Goal: Task Accomplishment & Management: Manage account settings

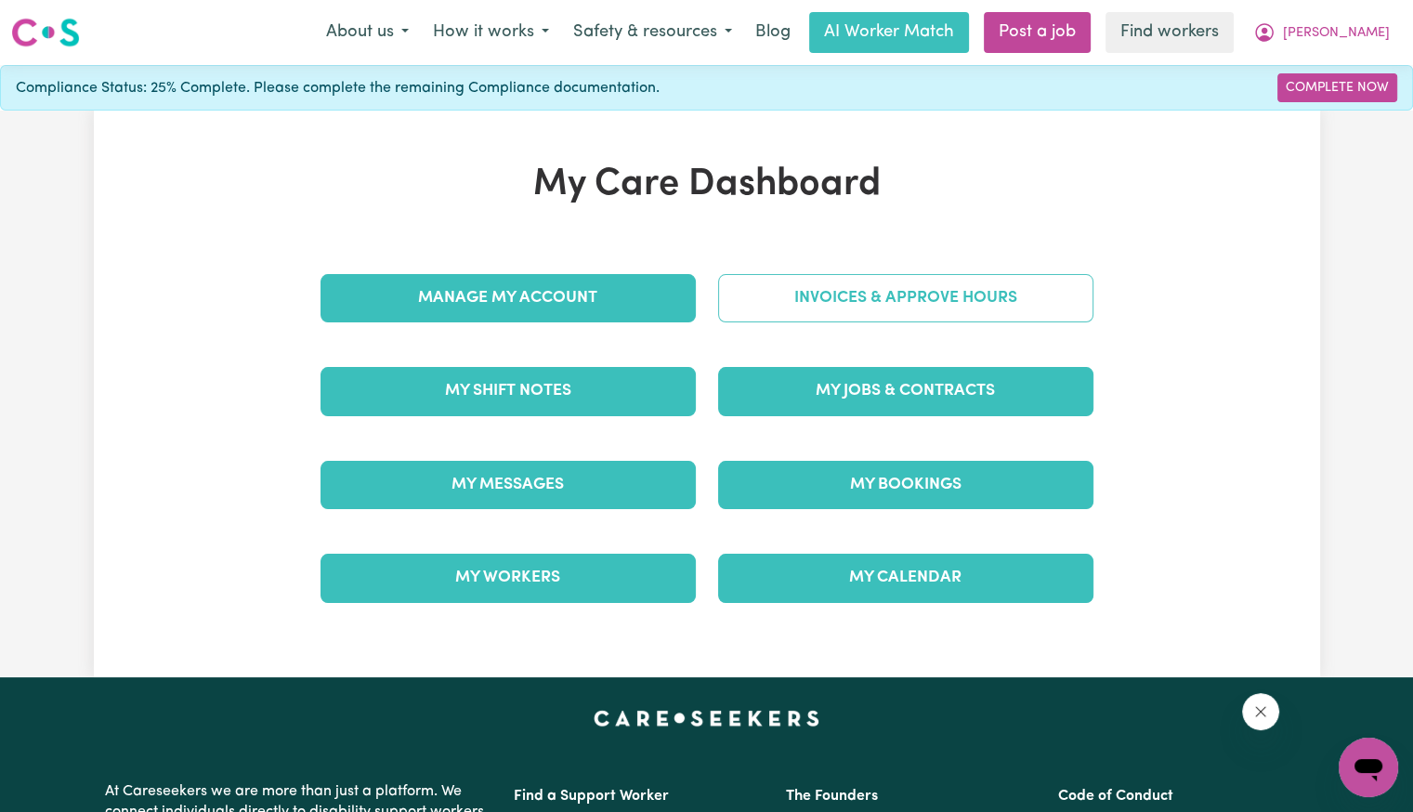
click at [752, 297] on link "Invoices & Approve Hours" at bounding box center [905, 298] width 375 height 48
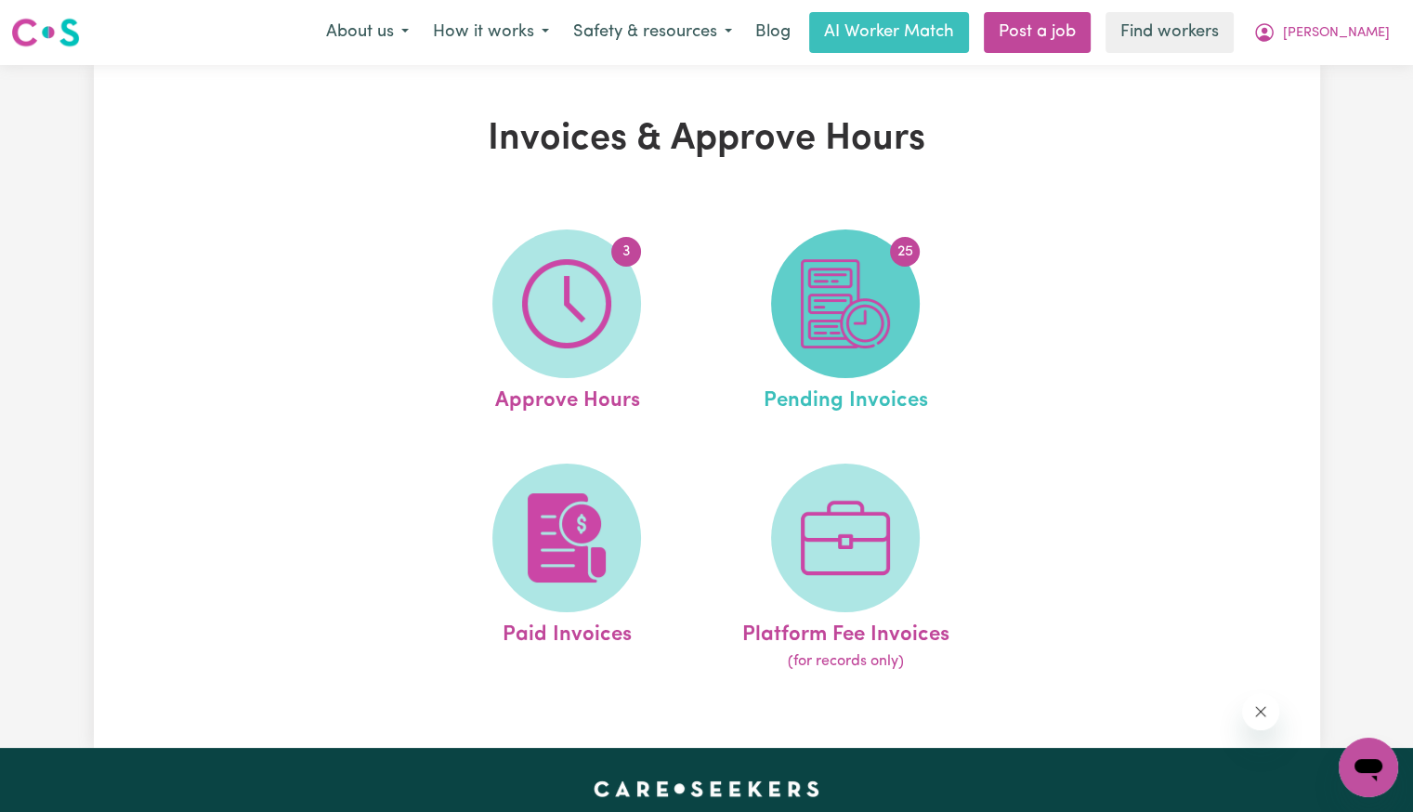
click at [854, 321] on img at bounding box center [845, 303] width 89 height 89
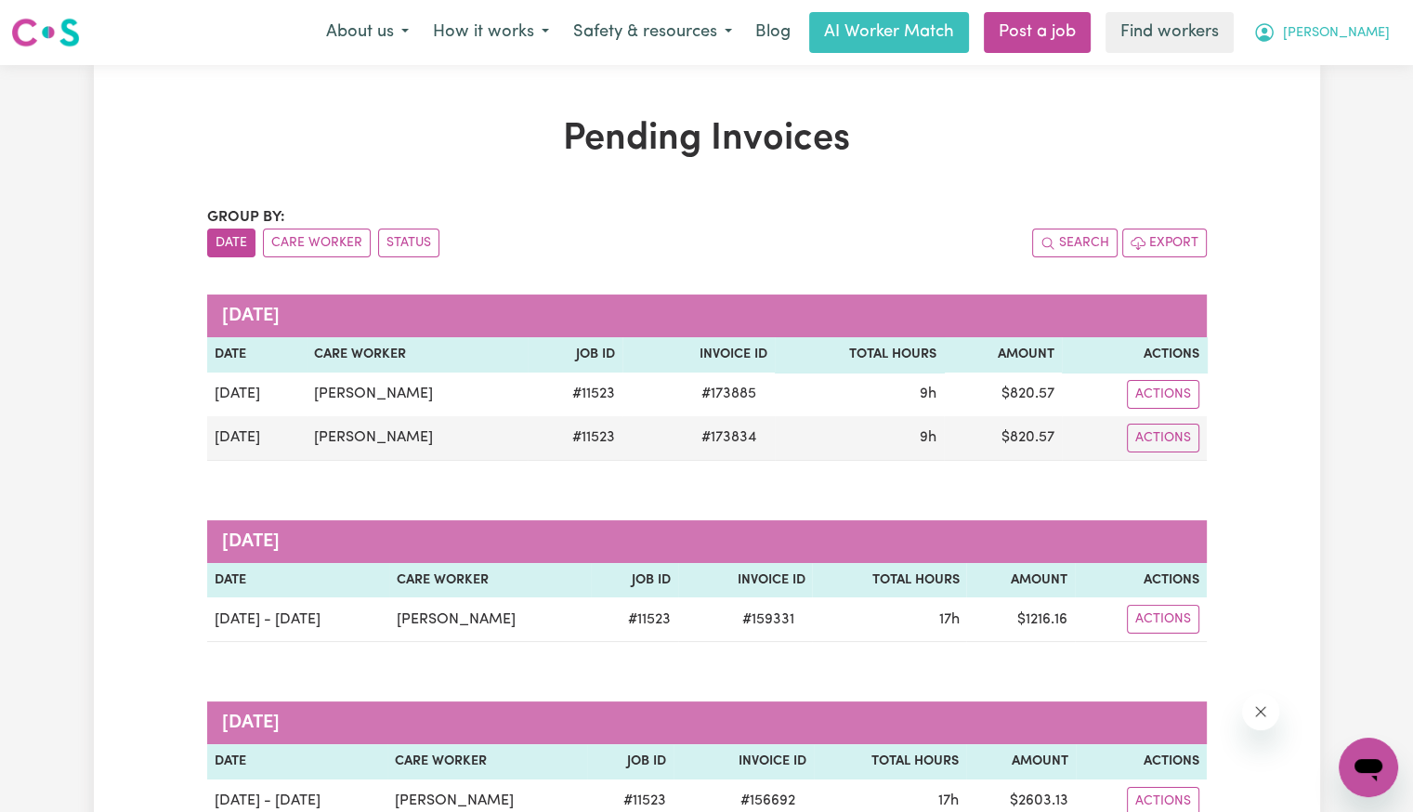
click at [1381, 41] on span "[PERSON_NAME]" at bounding box center [1336, 33] width 107 height 20
click at [1330, 70] on link "My Dashboard" at bounding box center [1327, 72] width 147 height 35
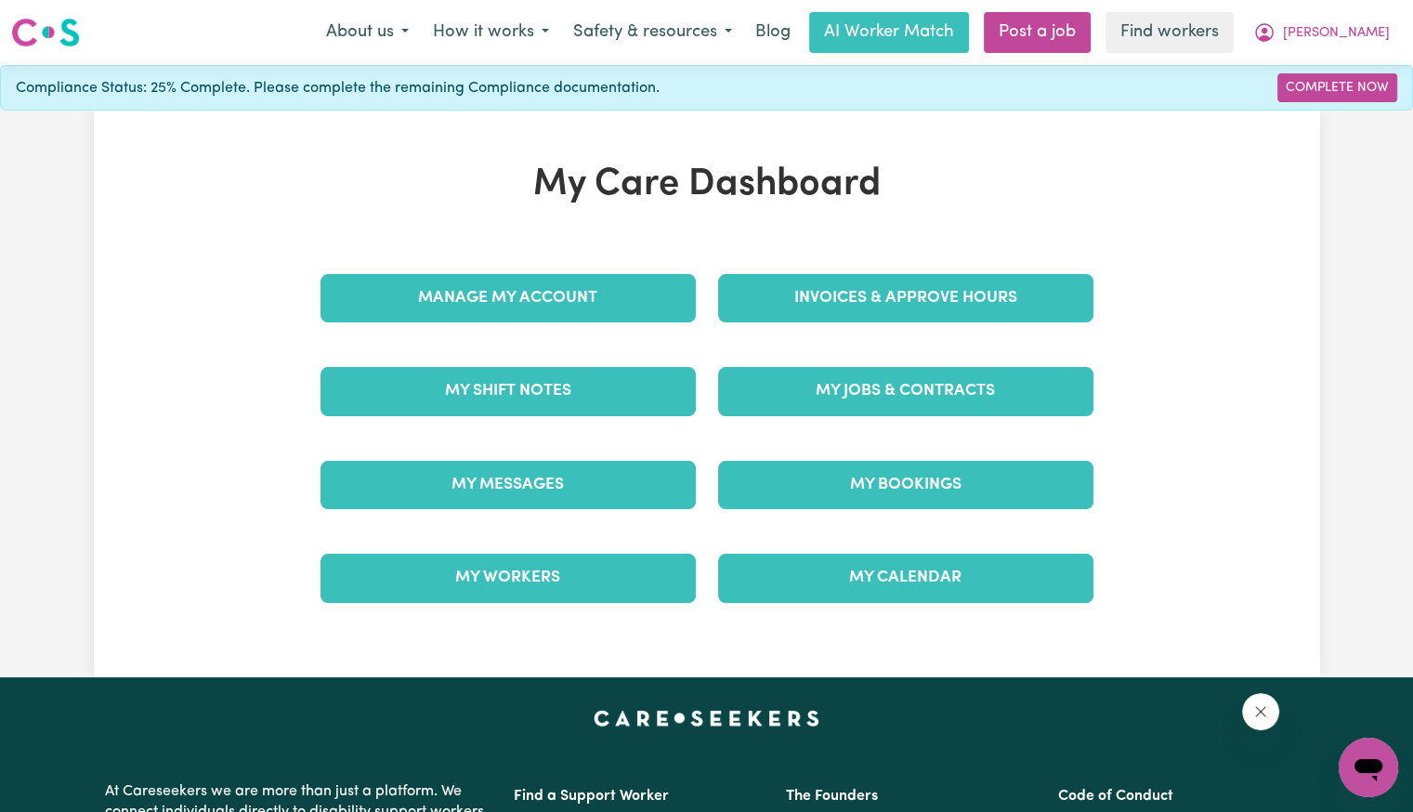
click at [967, 239] on div "My Care Dashboard Manage My Account Invoices & Approve Hours My Shift Notes My …" at bounding box center [707, 394] width 818 height 463
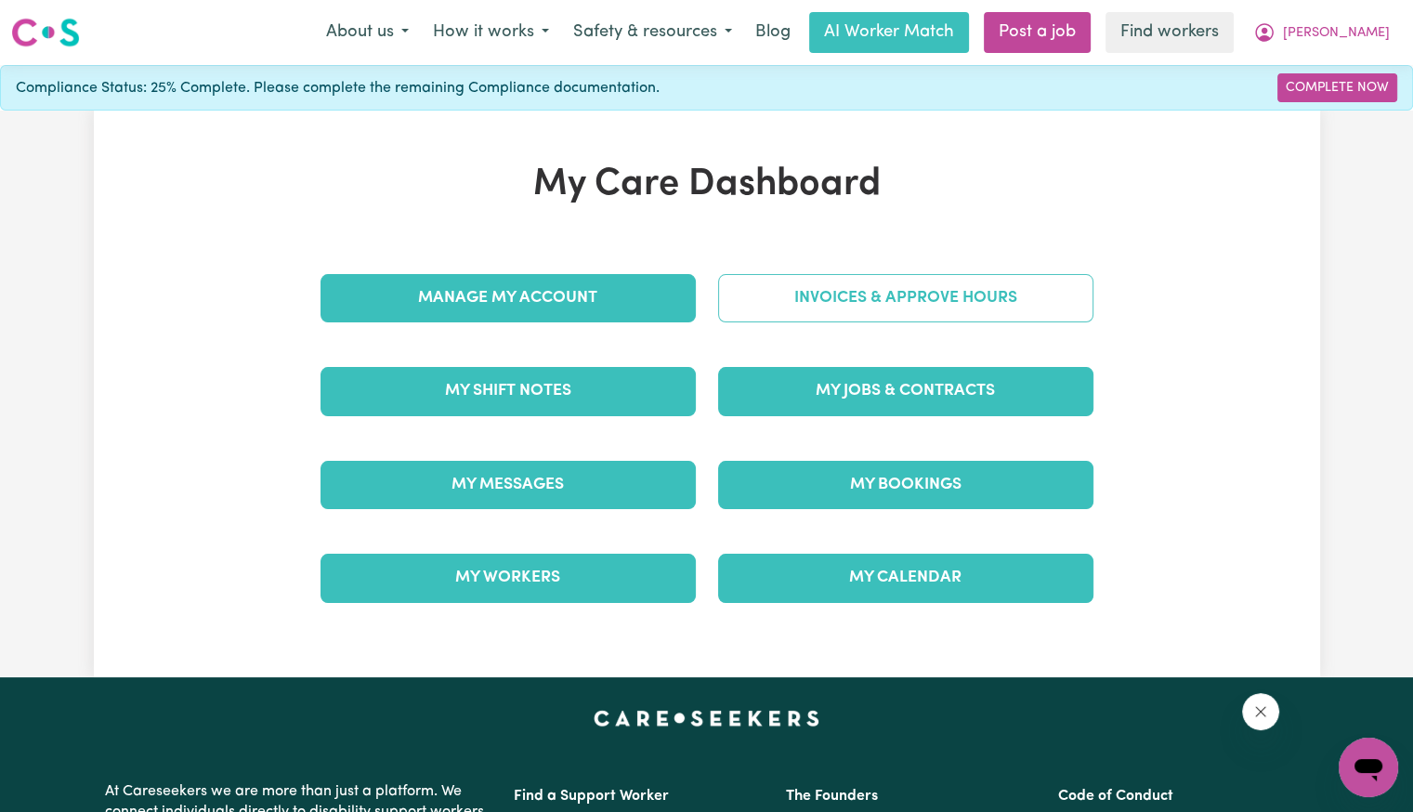
click at [902, 295] on link "Invoices & Approve Hours" at bounding box center [905, 298] width 375 height 48
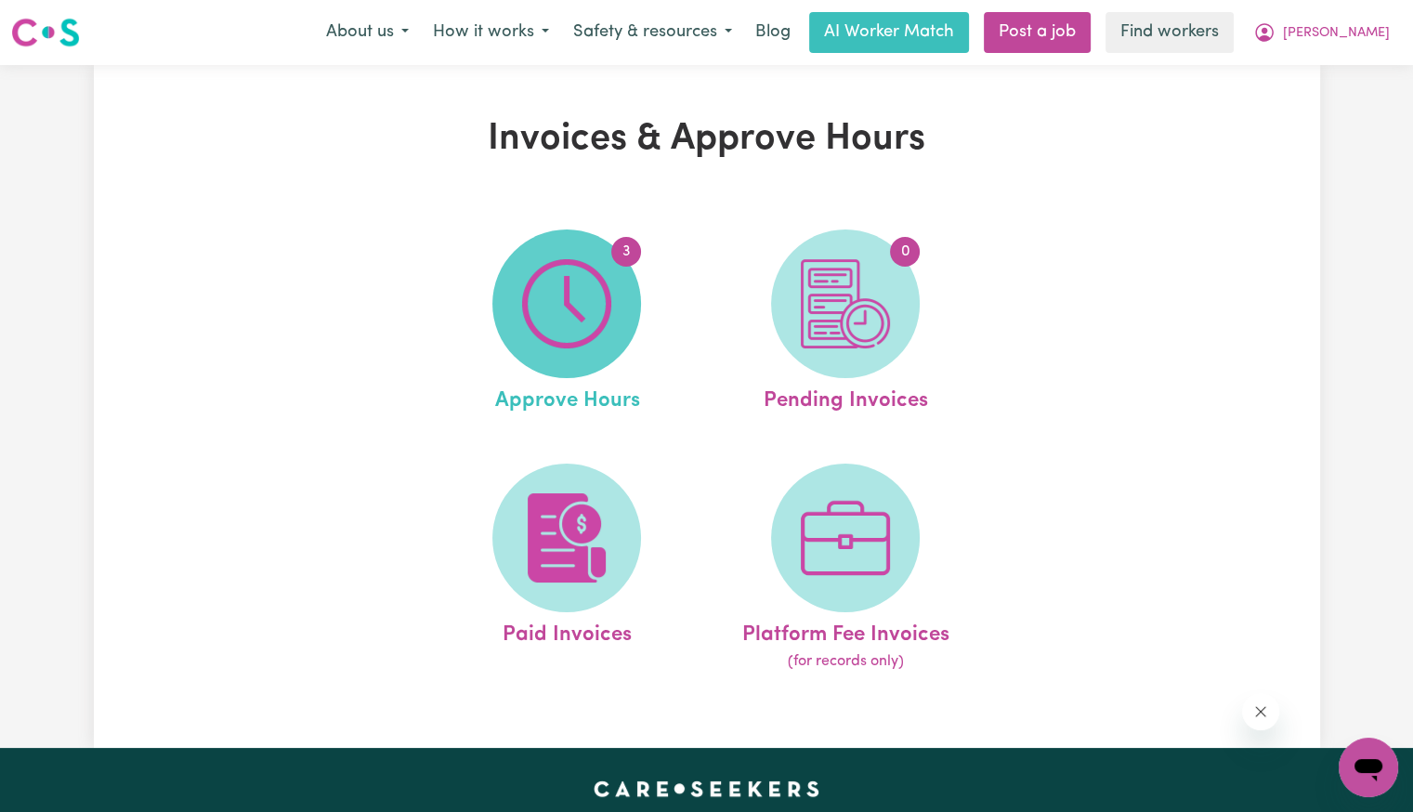
click at [543, 339] on img at bounding box center [566, 303] width 89 height 89
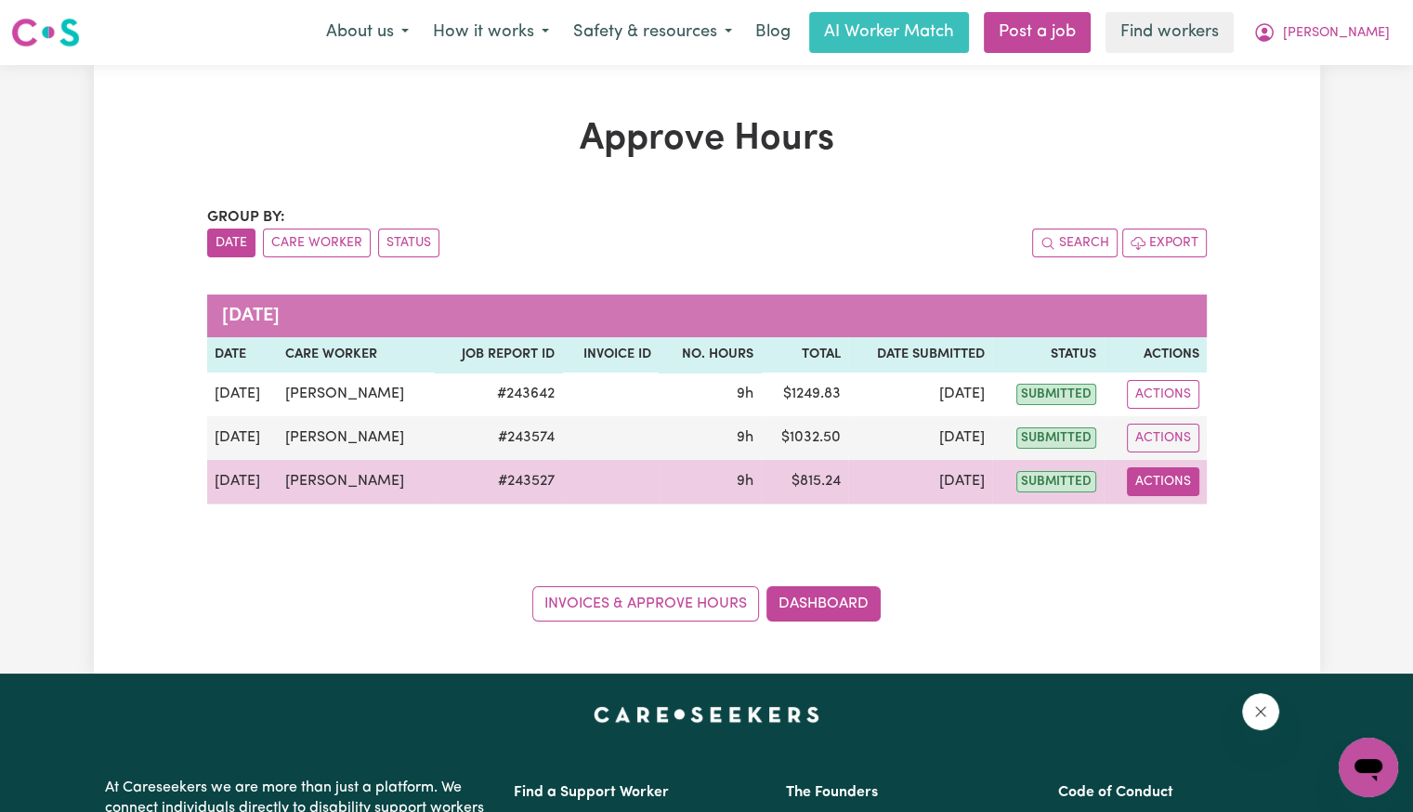
click at [1170, 484] on button "Actions" at bounding box center [1163, 481] width 72 height 29
click at [1170, 517] on link "View Job Report" at bounding box center [1207, 523] width 159 height 37
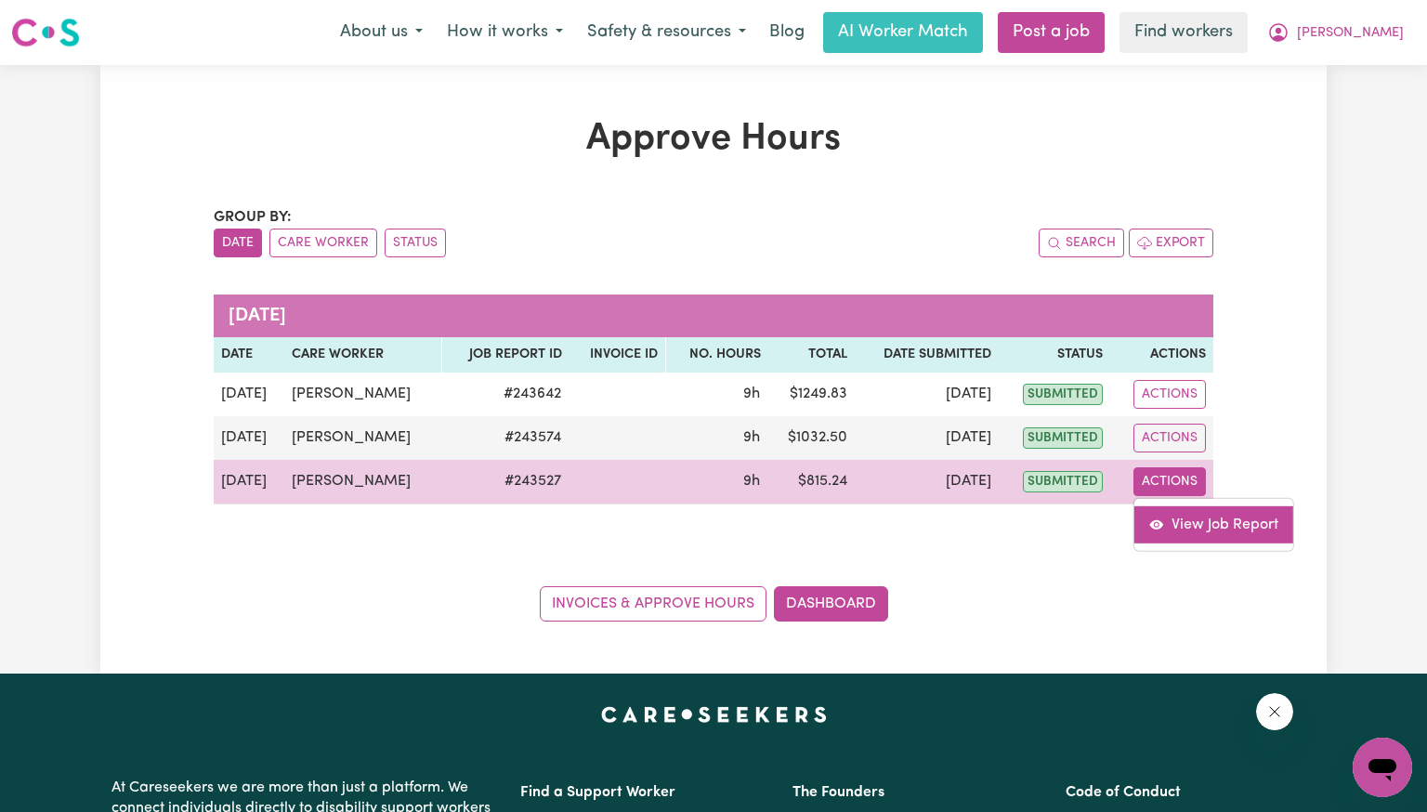
select select "pm"
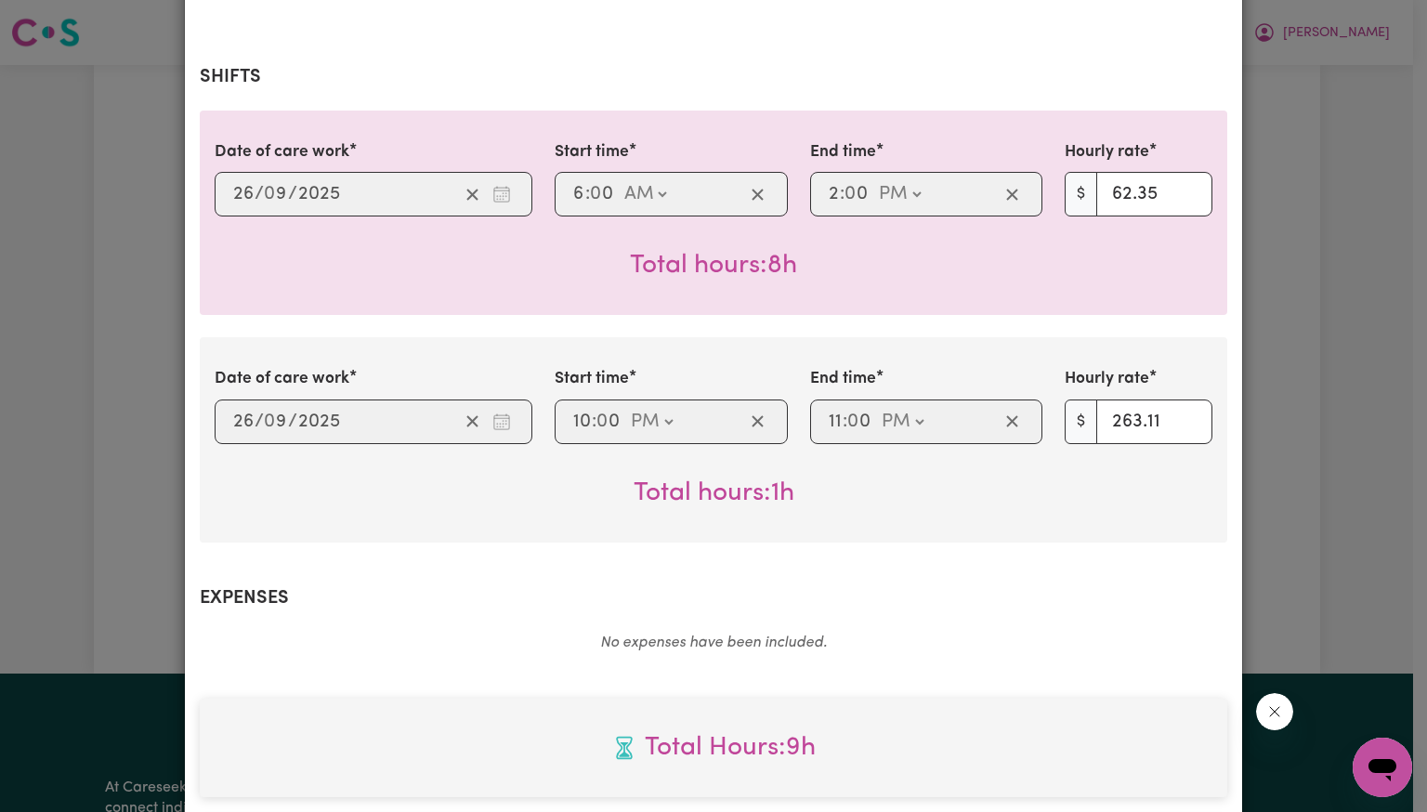
scroll to position [836, 0]
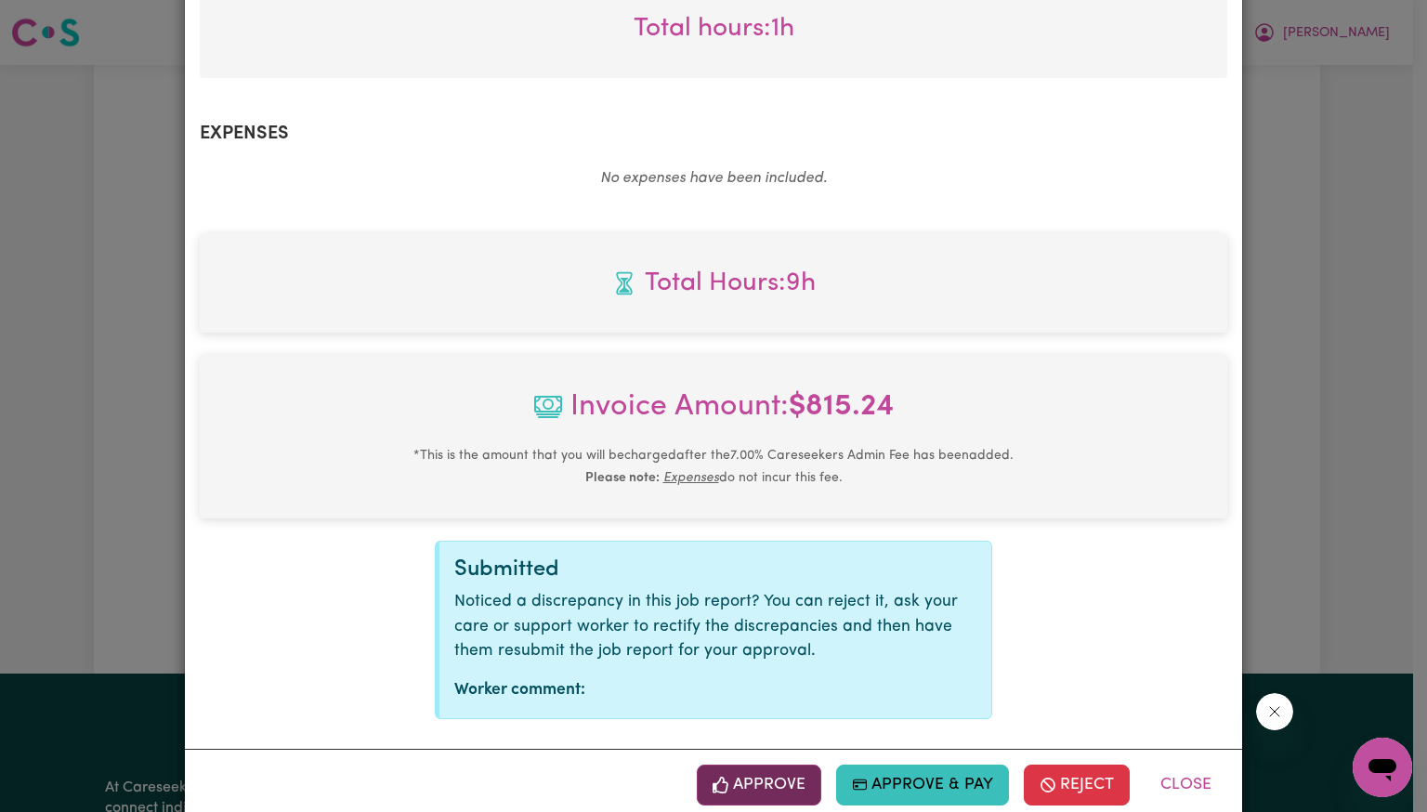
click at [749, 766] on button "Approve" at bounding box center [759, 785] width 124 height 41
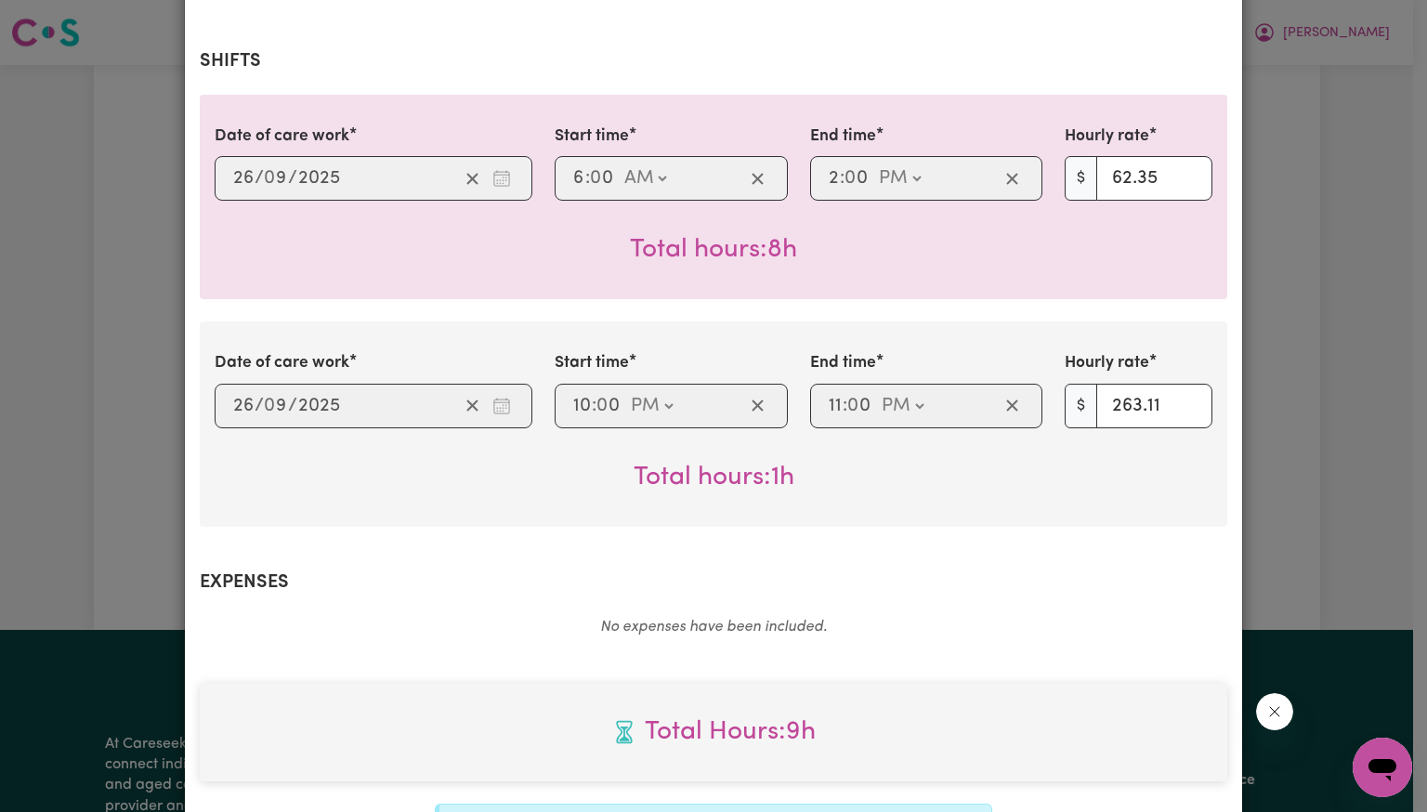
scroll to position [547, 0]
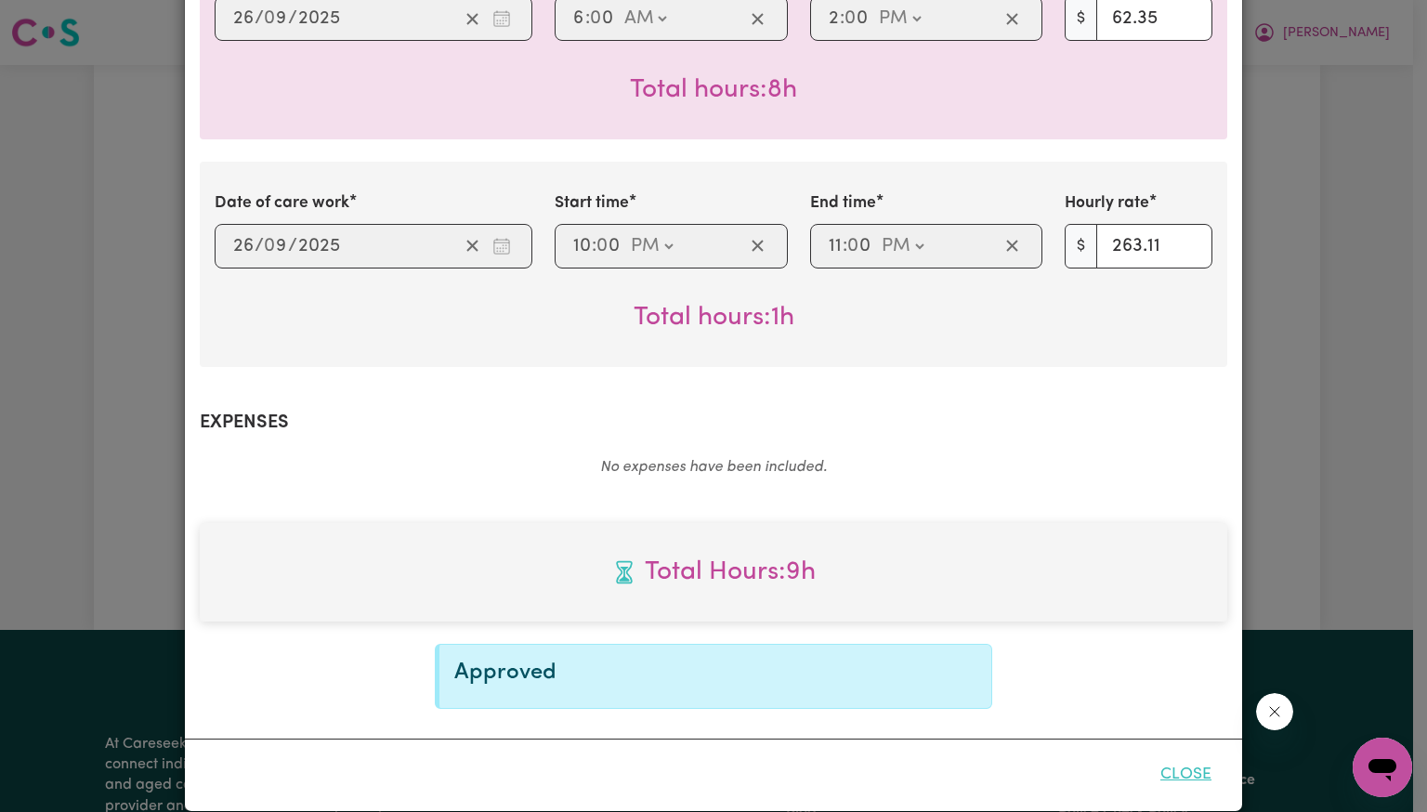
click at [1179, 754] on button "Close" at bounding box center [1186, 774] width 83 height 41
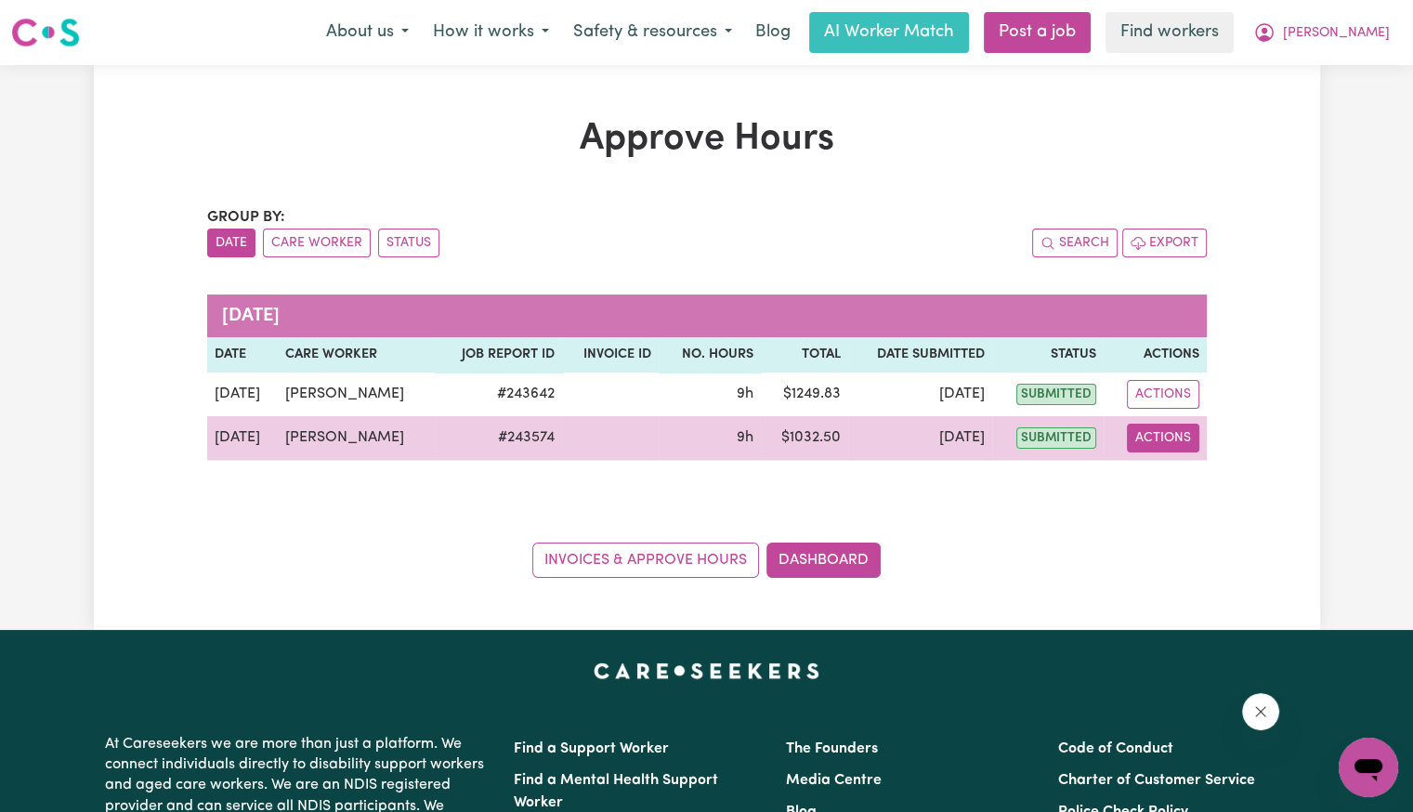
click at [1178, 445] on button "Actions" at bounding box center [1163, 438] width 72 height 29
click at [1182, 480] on link "View Job Report" at bounding box center [1207, 480] width 159 height 37
select select "pm"
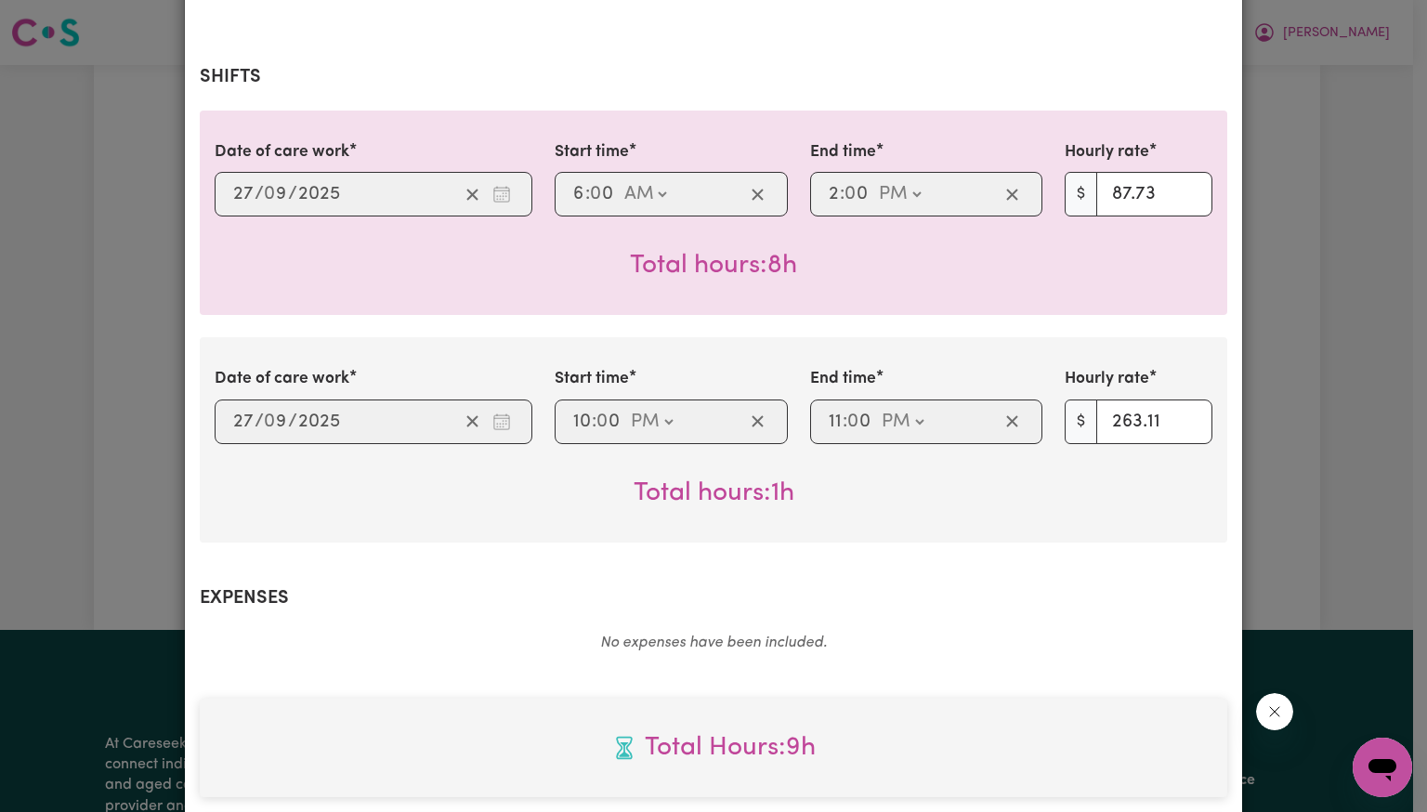
scroll to position [836, 0]
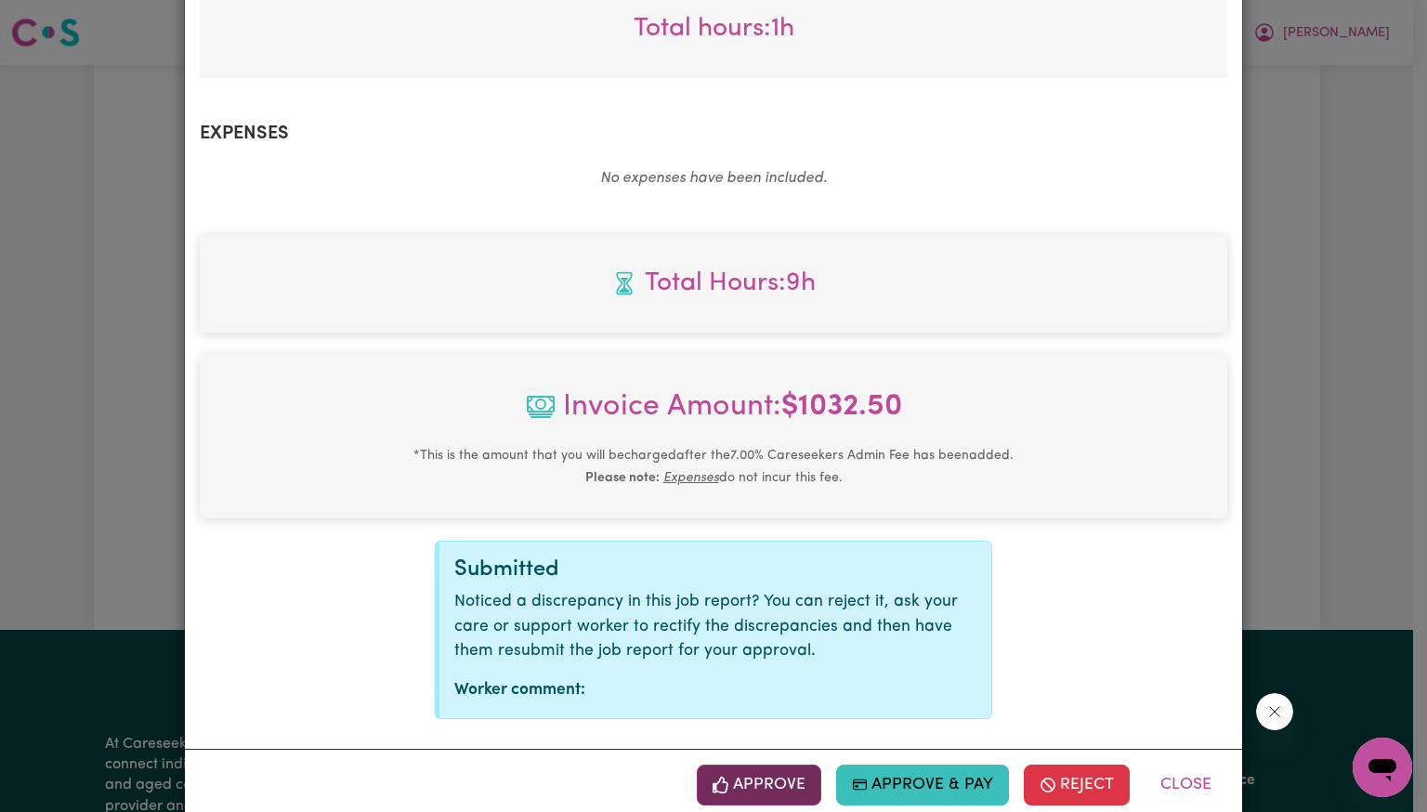
click at [739, 765] on button "Approve" at bounding box center [759, 785] width 124 height 41
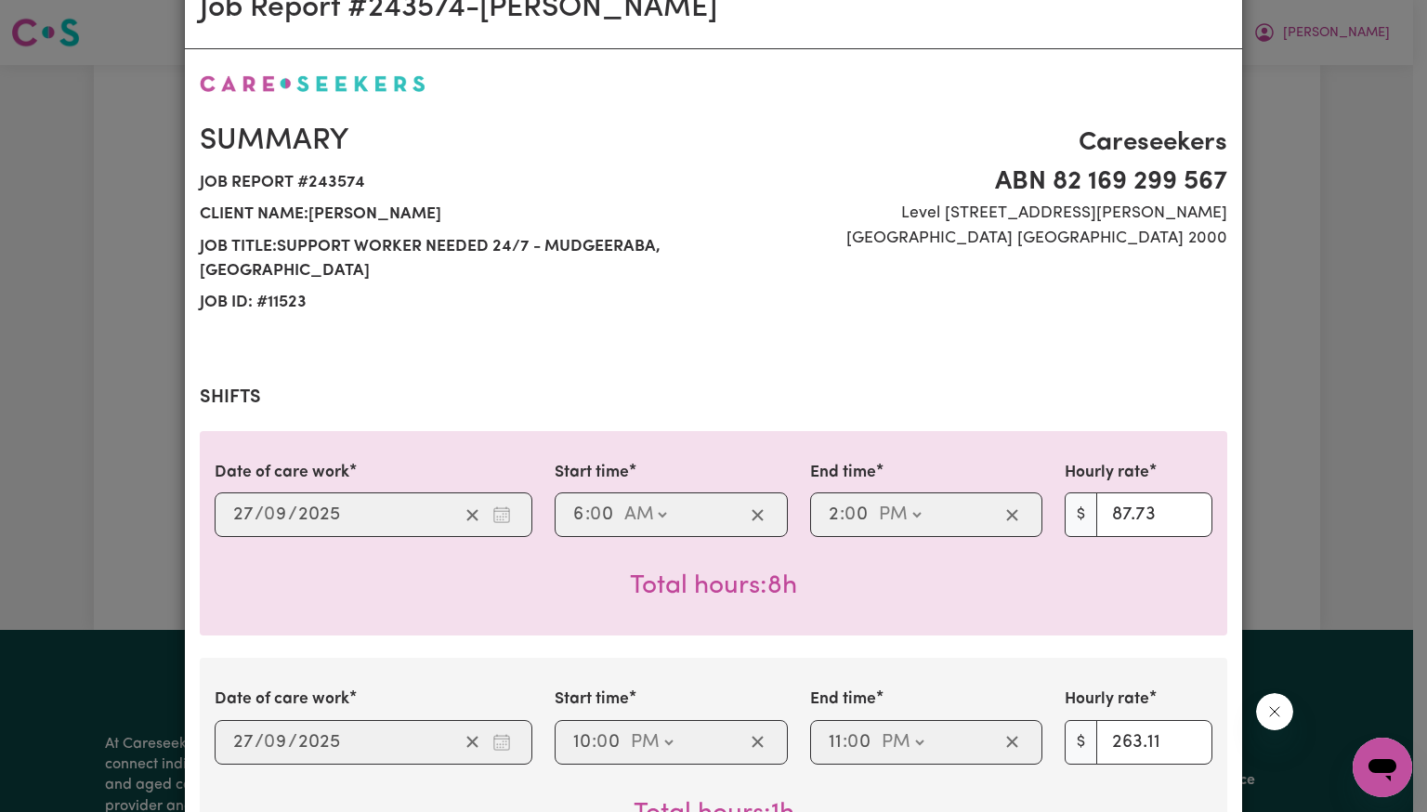
scroll to position [0, 0]
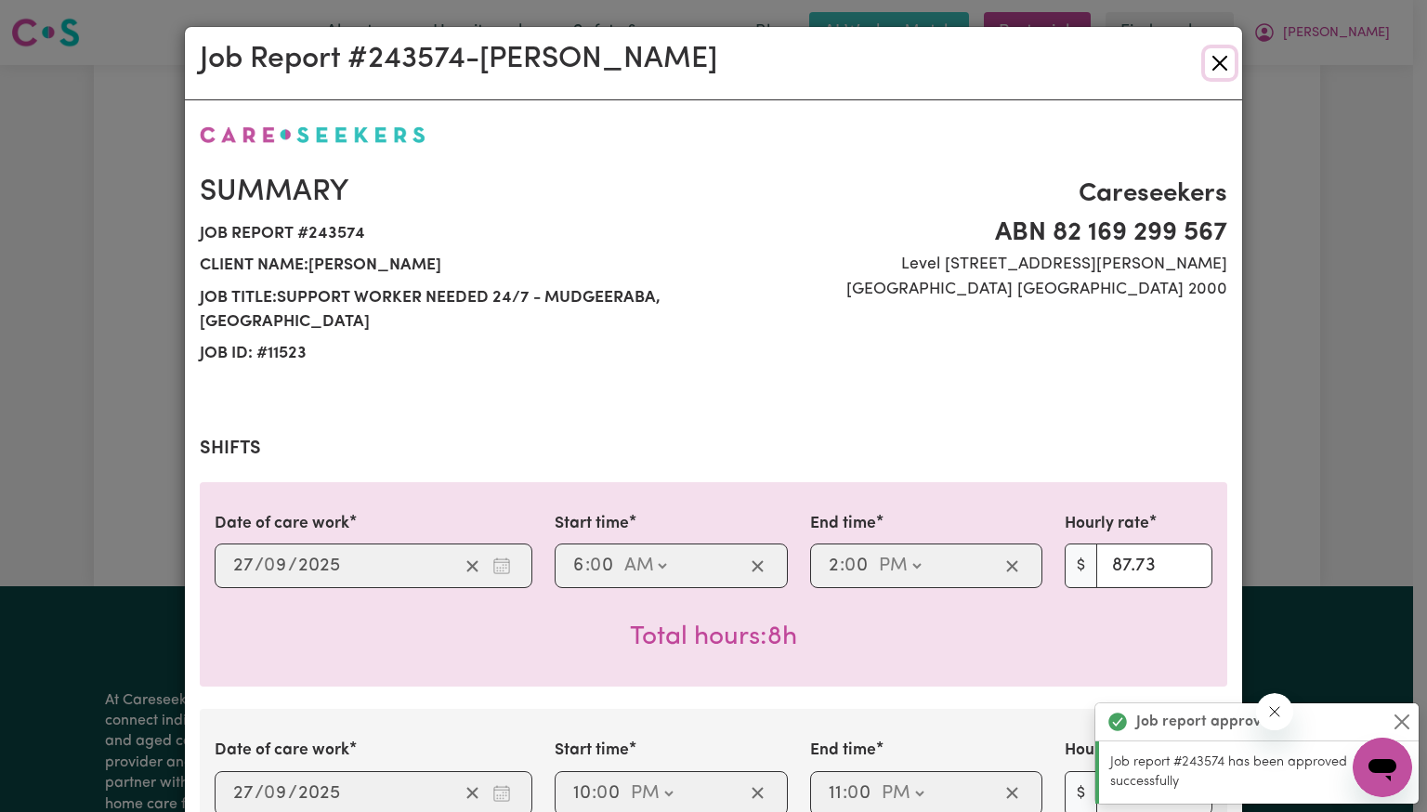
click at [1208, 69] on button "Close" at bounding box center [1220, 63] width 30 height 30
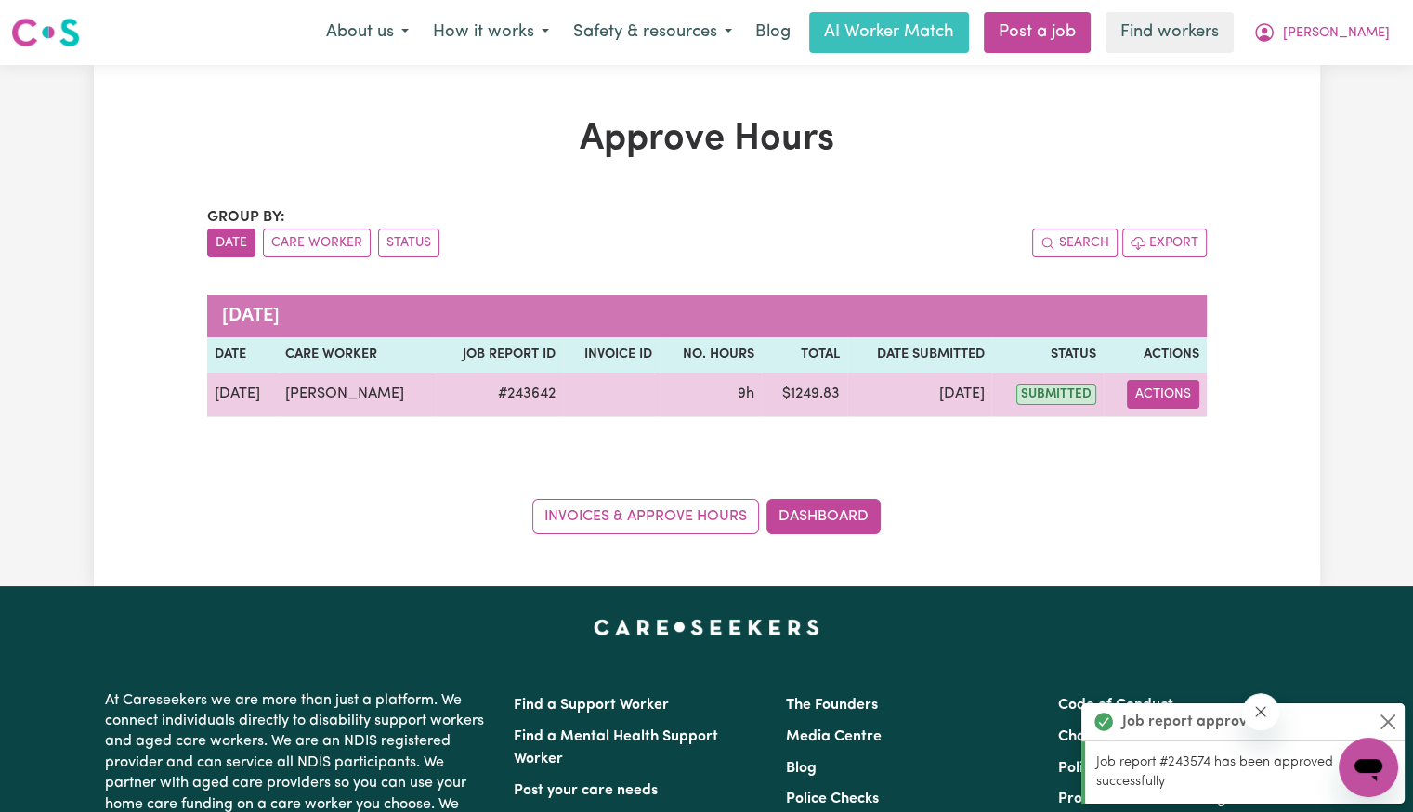
click at [1156, 399] on button "Actions" at bounding box center [1163, 394] width 72 height 29
click at [1158, 439] on link "View Job Report" at bounding box center [1206, 436] width 159 height 37
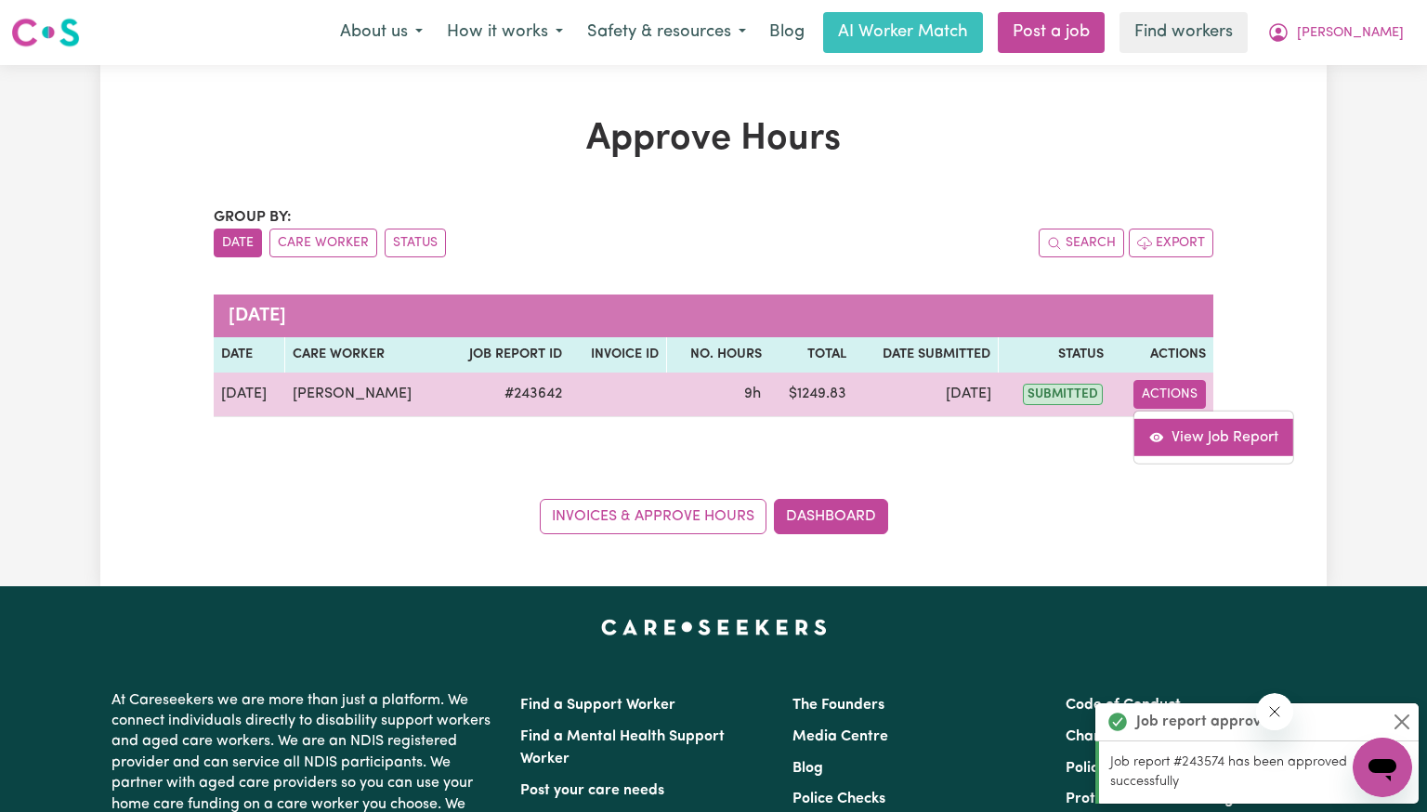
select select "pm"
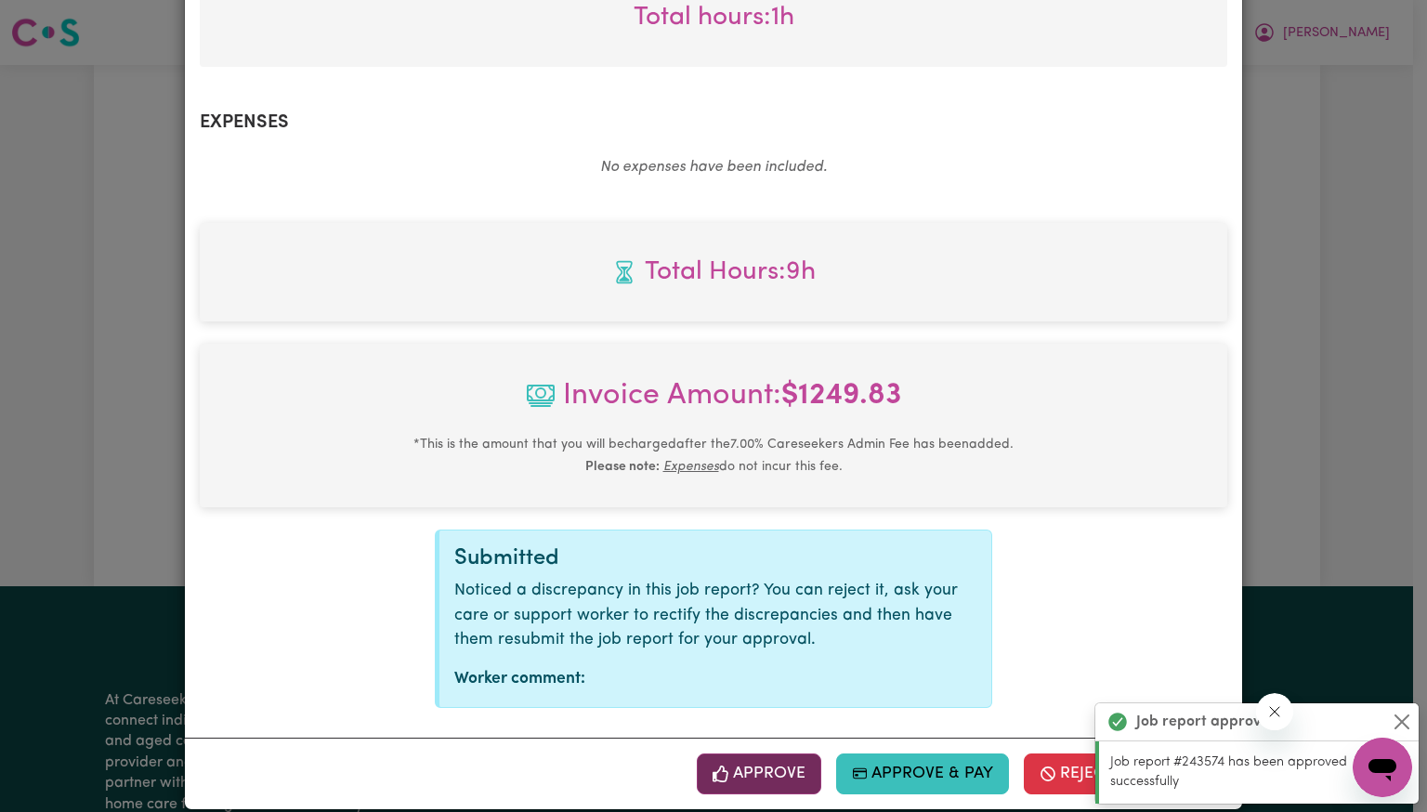
click at [779, 753] on button "Approve" at bounding box center [759, 773] width 124 height 41
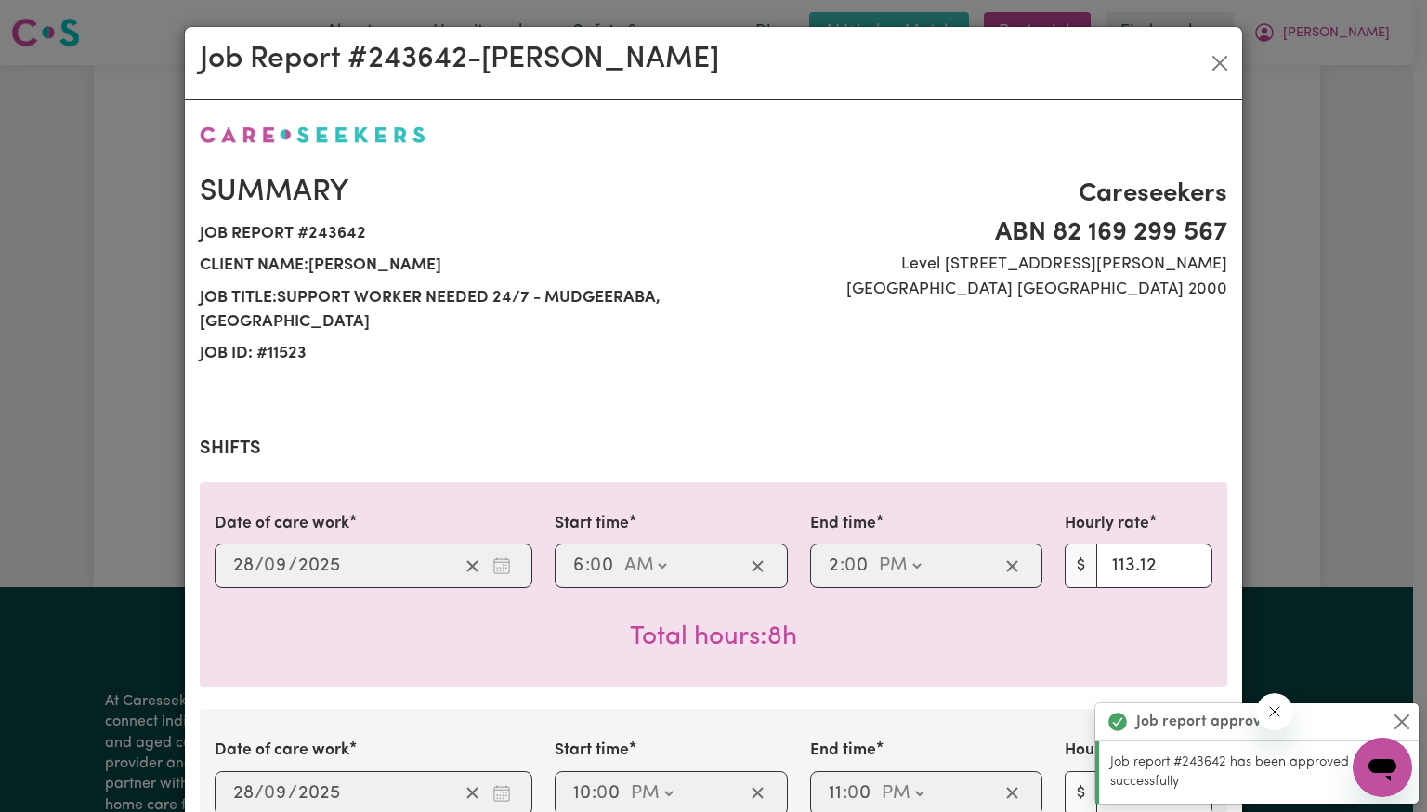
click at [1197, 60] on div "Job Report # 243642 - [PERSON_NAME]" at bounding box center [713, 63] width 1057 height 73
click at [1205, 64] on button "Close" at bounding box center [1220, 63] width 30 height 30
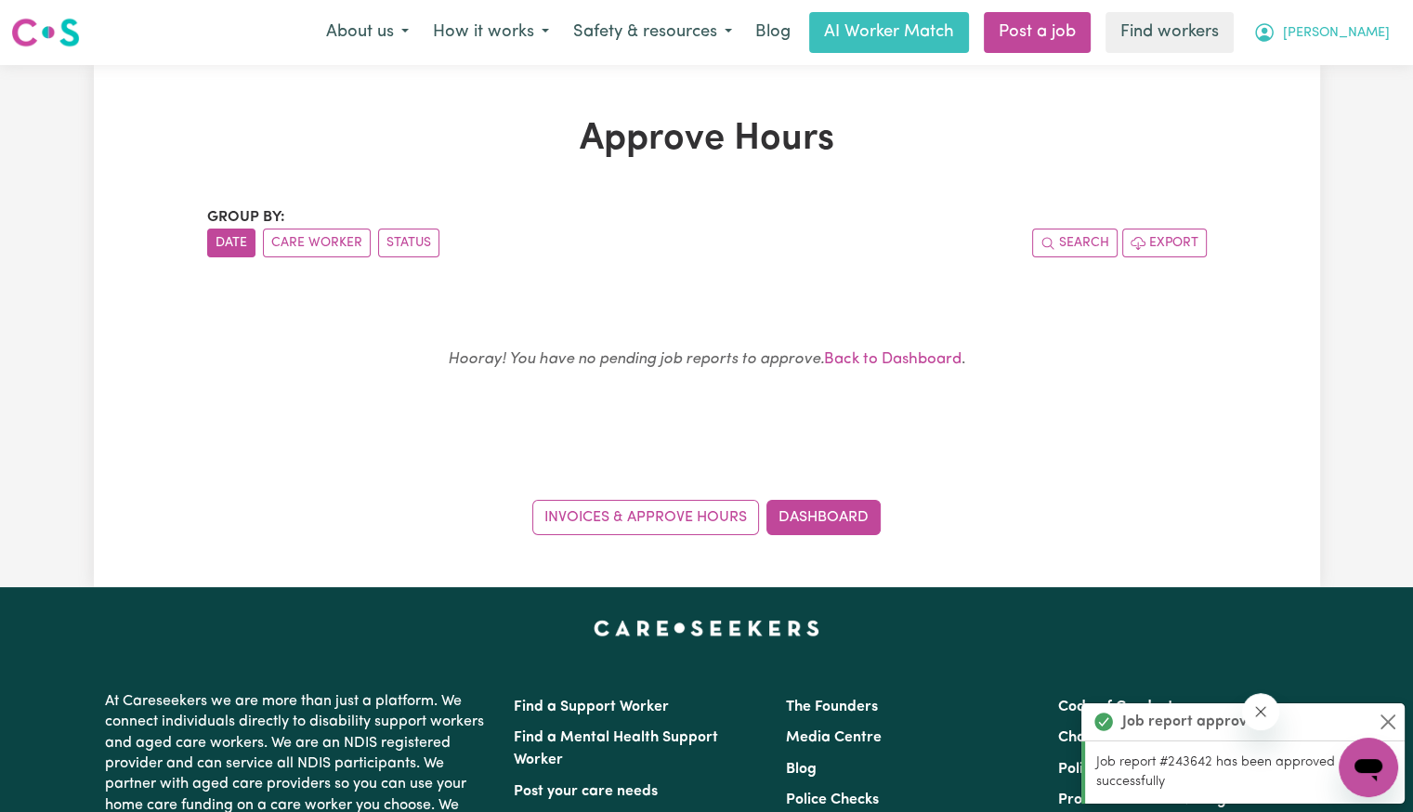
click at [1380, 39] on span "[PERSON_NAME]" at bounding box center [1336, 33] width 107 height 20
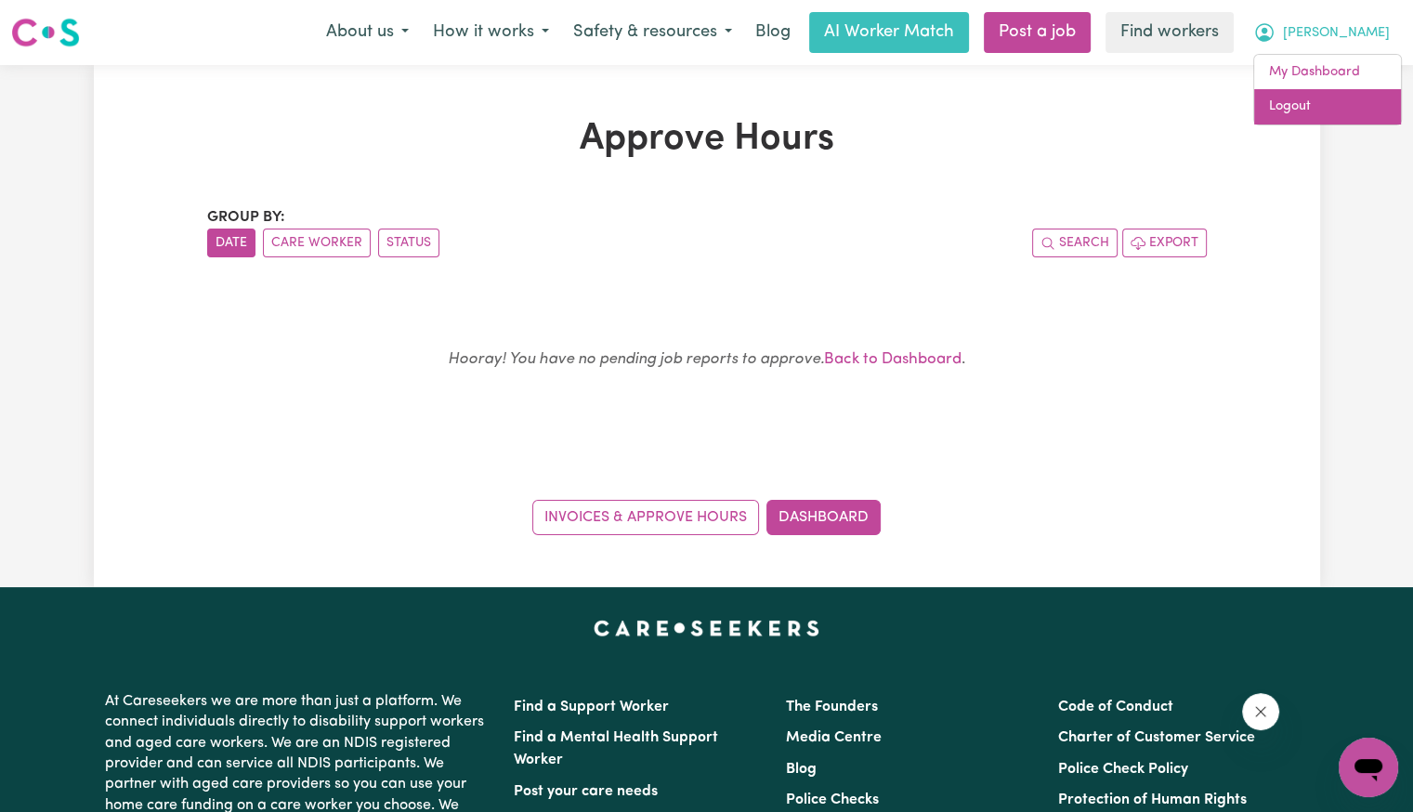
click at [1323, 113] on link "Logout" at bounding box center [1327, 106] width 147 height 35
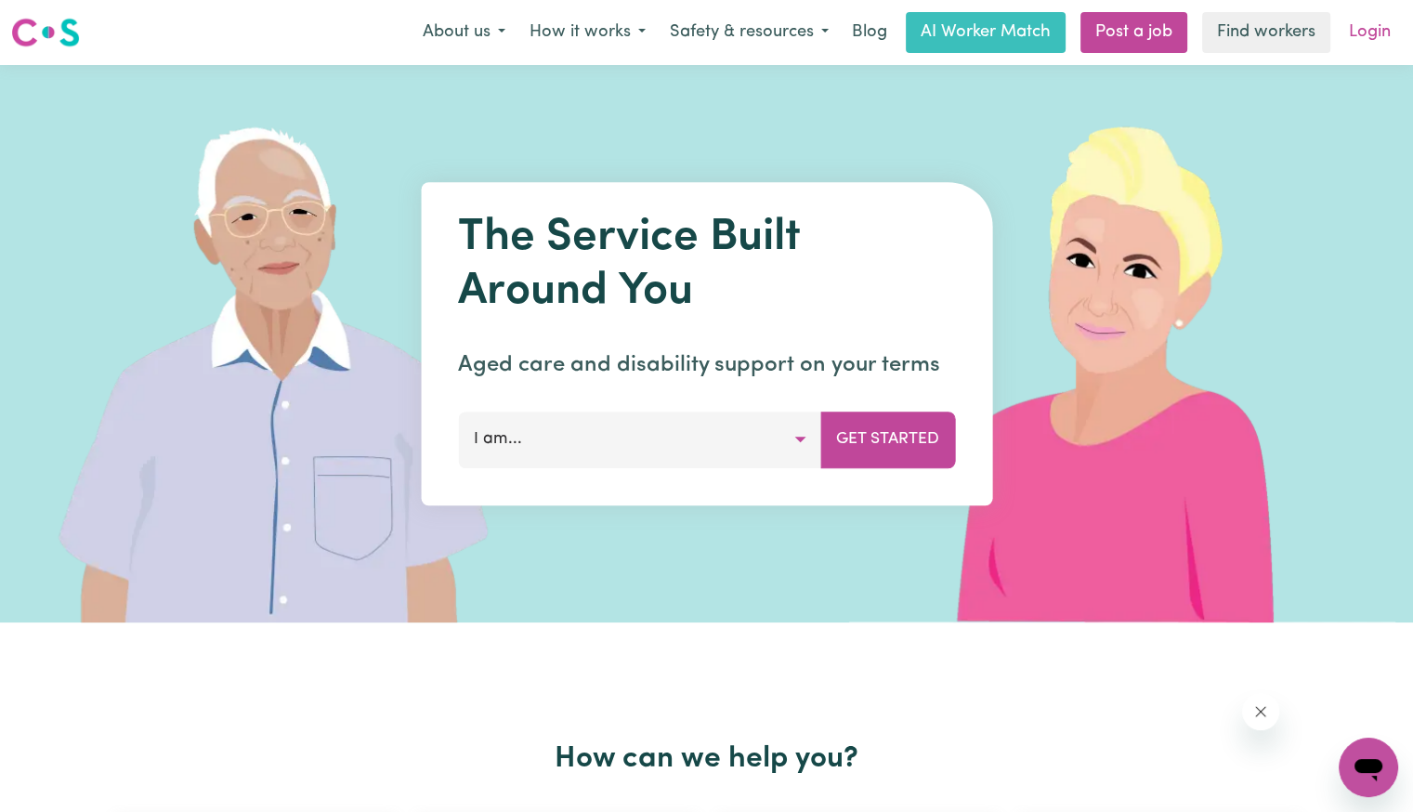
click at [1359, 37] on link "Login" at bounding box center [1370, 32] width 64 height 41
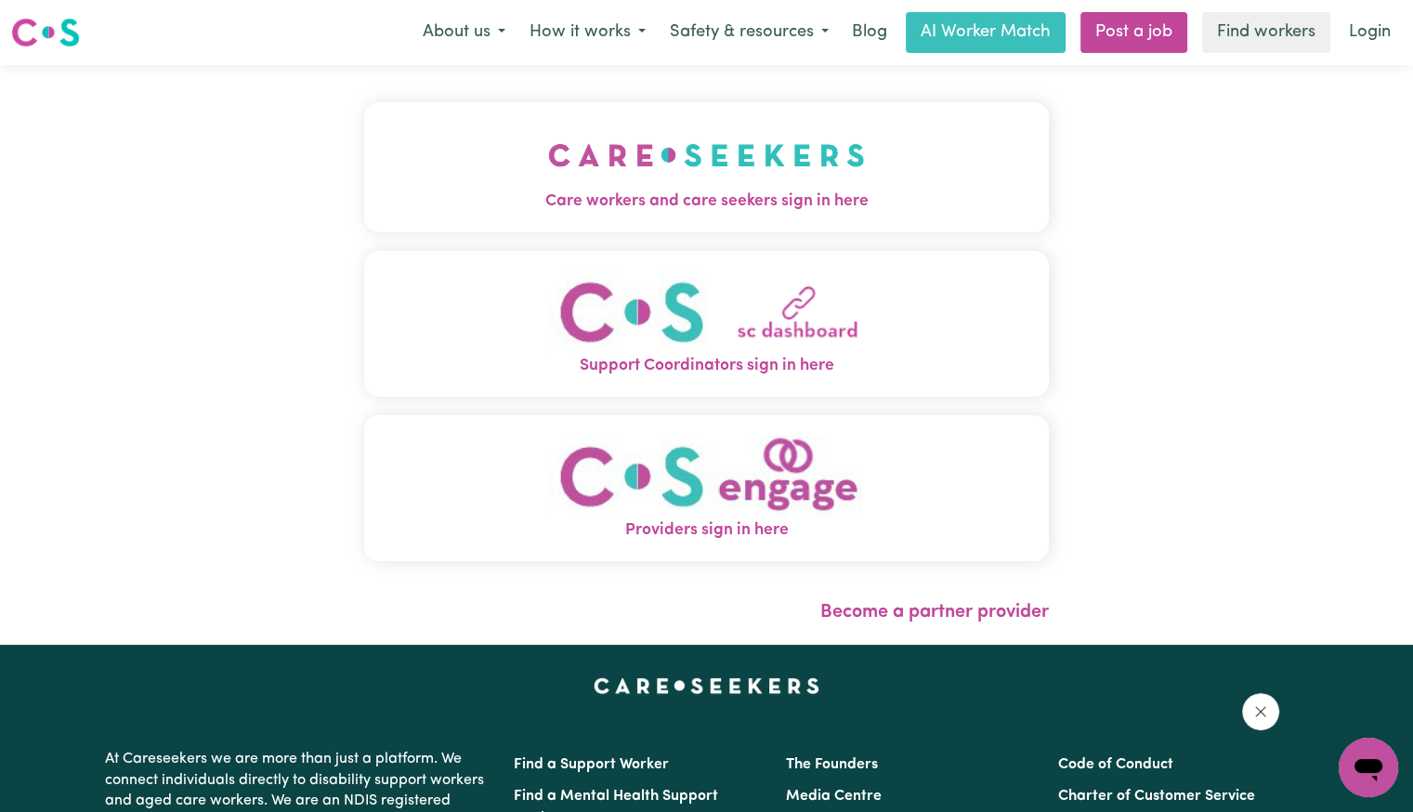
click at [647, 184] on img "Care workers and care seekers sign in here" at bounding box center [706, 155] width 317 height 69
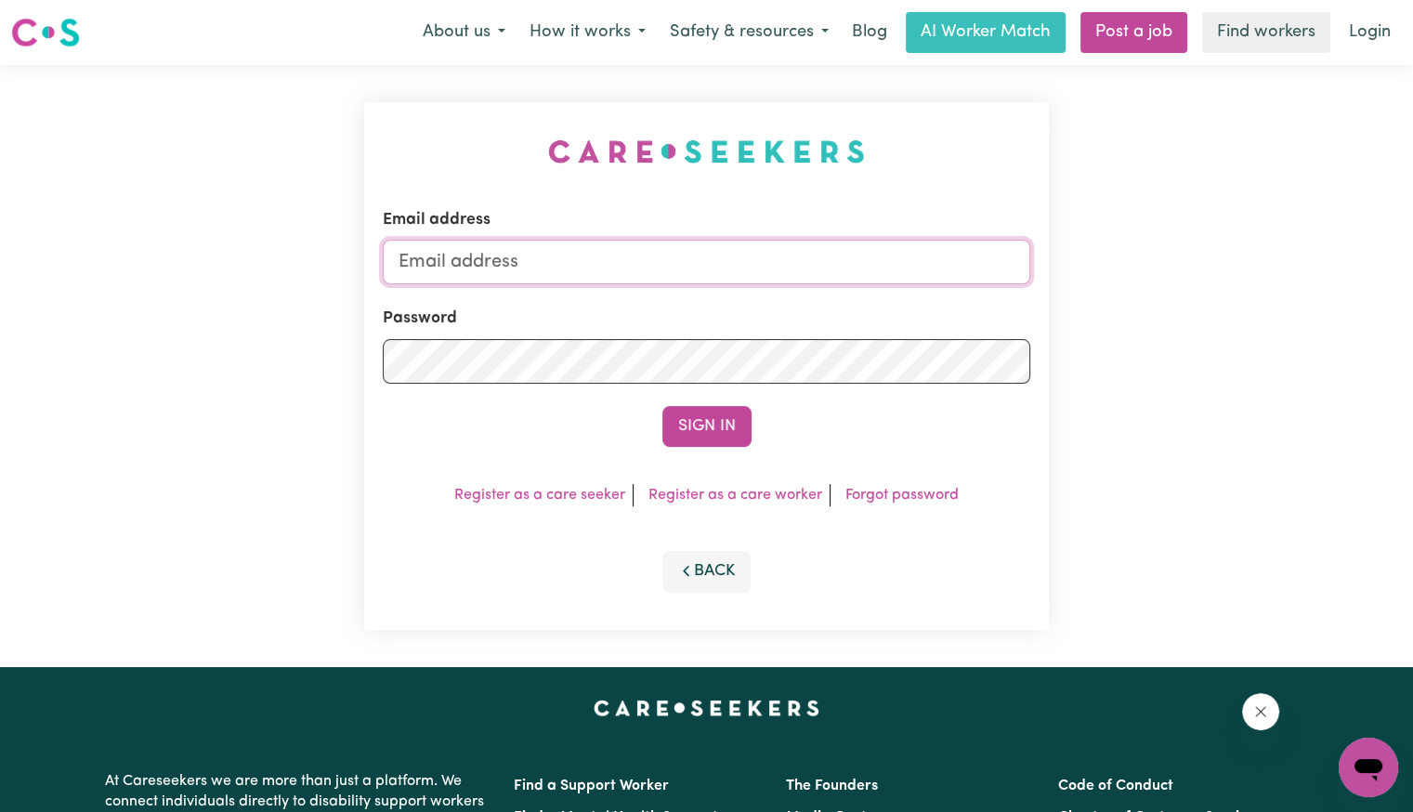
click at [673, 261] on input "Email address" at bounding box center [707, 262] width 648 height 45
drag, startPoint x: 499, startPoint y: 266, endPoint x: 1211, endPoint y: 204, distance: 714.3
click at [1165, 248] on div "Email address [EMAIL_ADDRESS][DOMAIN_NAME] Password Sign In Register as a care …" at bounding box center [706, 366] width 1413 height 602
type input "Superuser~[EMAIL_ADDRESS][DOMAIN_NAME]"
click at [662, 406] on button "Sign In" at bounding box center [706, 426] width 89 height 41
